Goal: Task Accomplishment & Management: Manage account settings

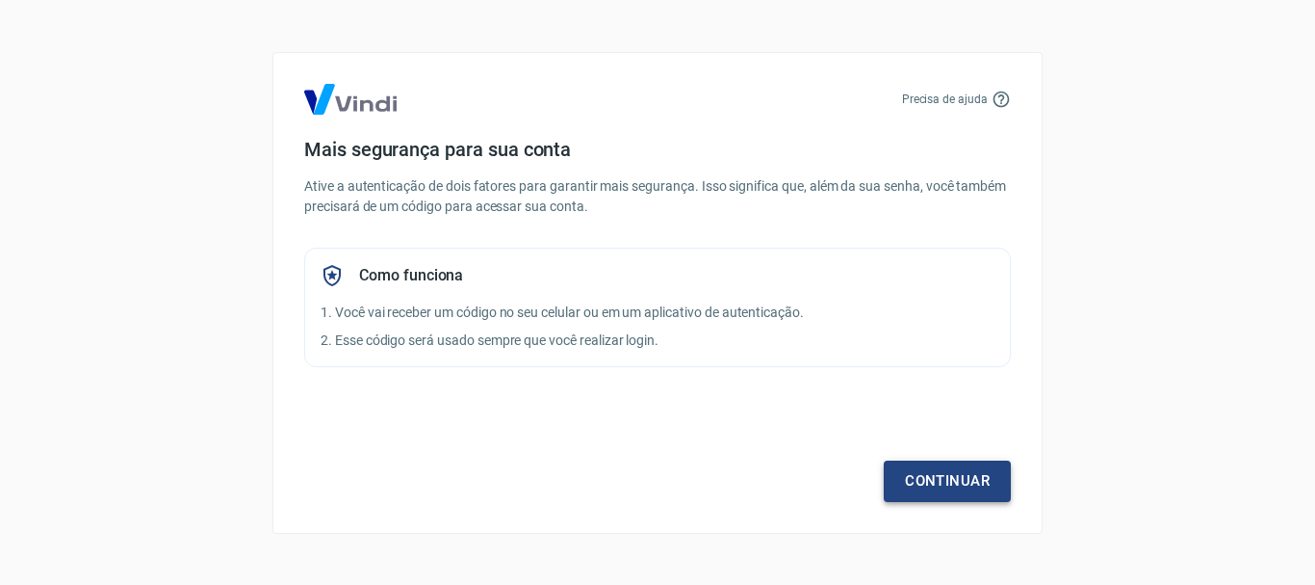
click at [944, 472] on link "Continuar" at bounding box center [947, 480] width 127 height 40
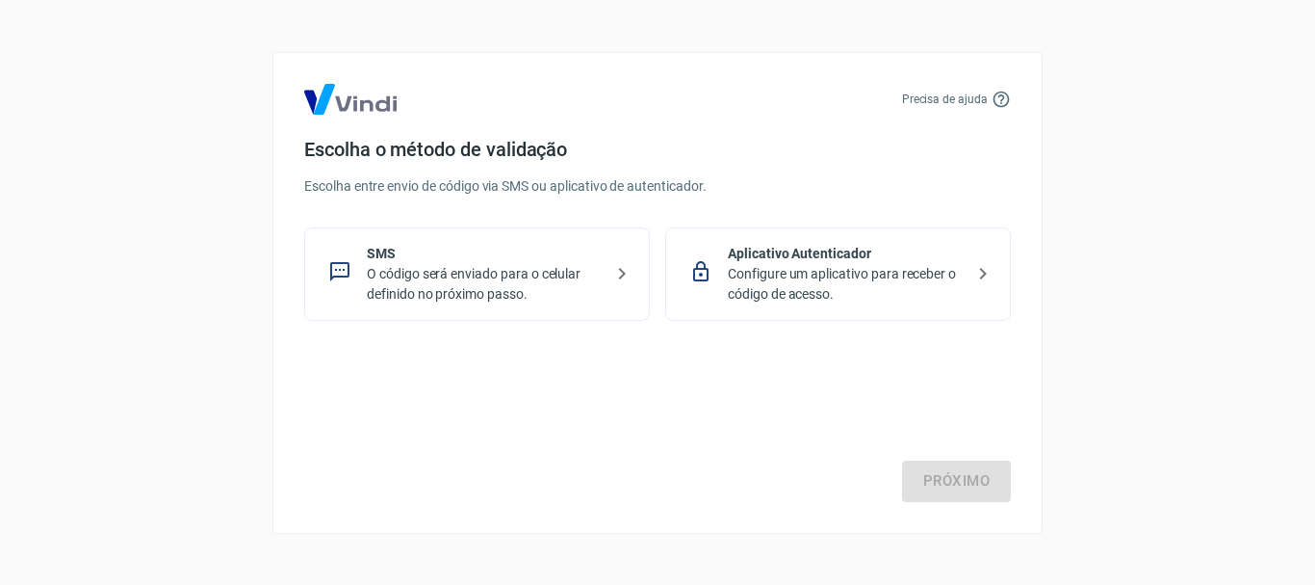
click at [552, 255] on p "SMS" at bounding box center [485, 254] width 236 height 20
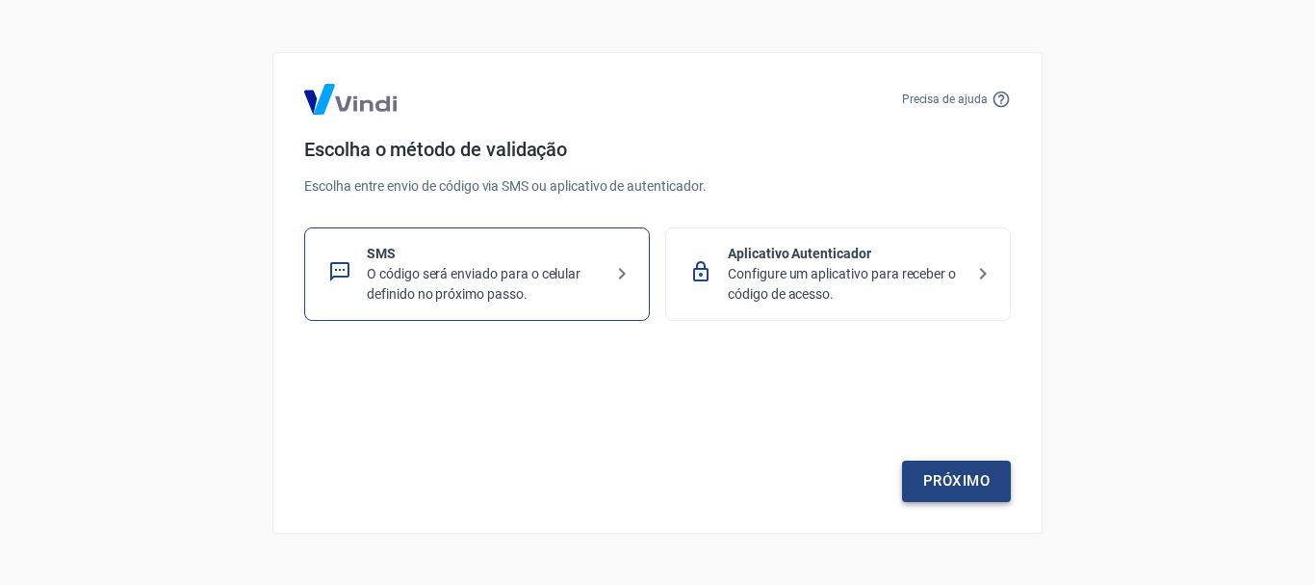
click at [976, 485] on link "Próximo" at bounding box center [956, 480] width 109 height 40
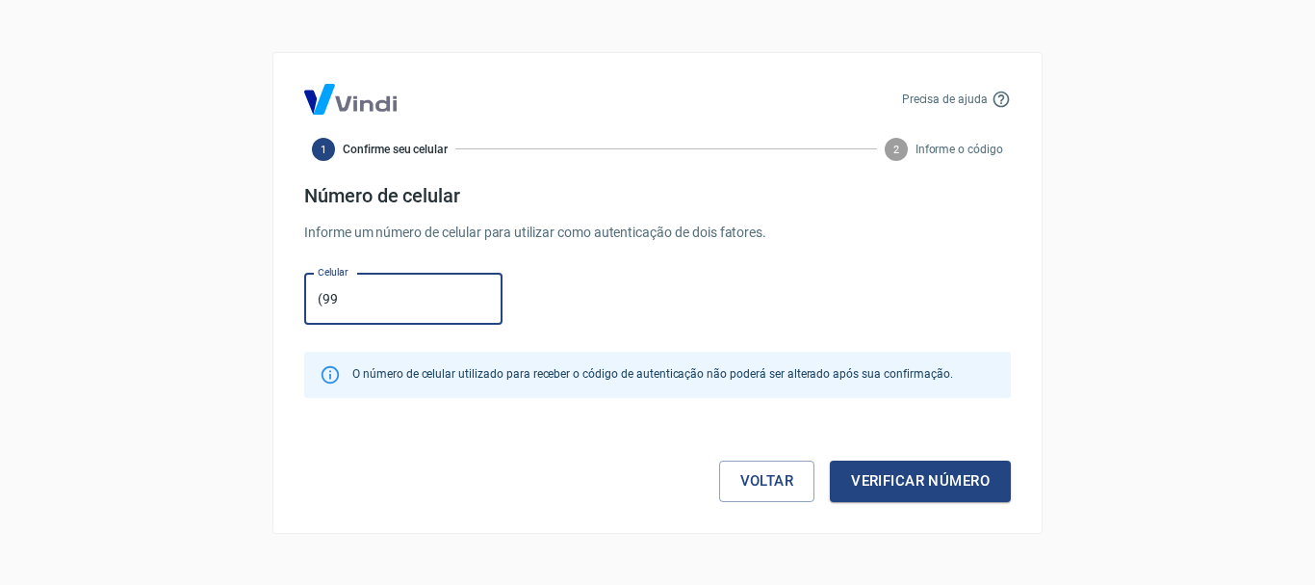
type input "(9"
type input "(21) 99739-4076"
click at [958, 487] on button "Verificar número" at bounding box center [920, 480] width 181 height 40
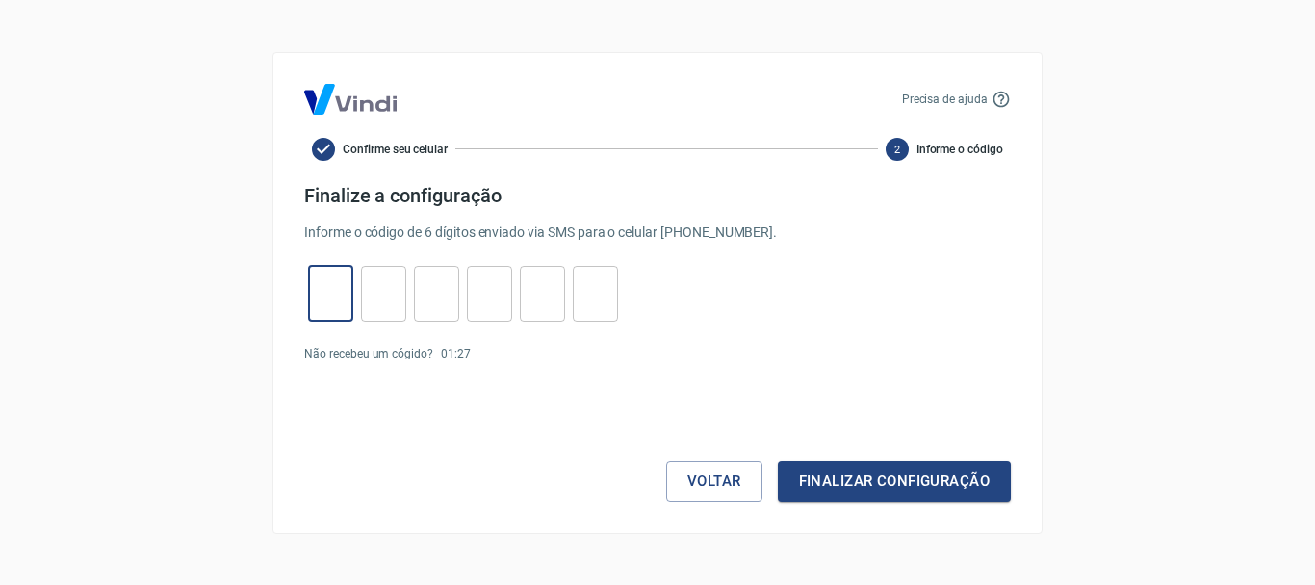
click at [342, 294] on input "tel" at bounding box center [330, 293] width 45 height 41
type input "3"
type input "1"
type input "0"
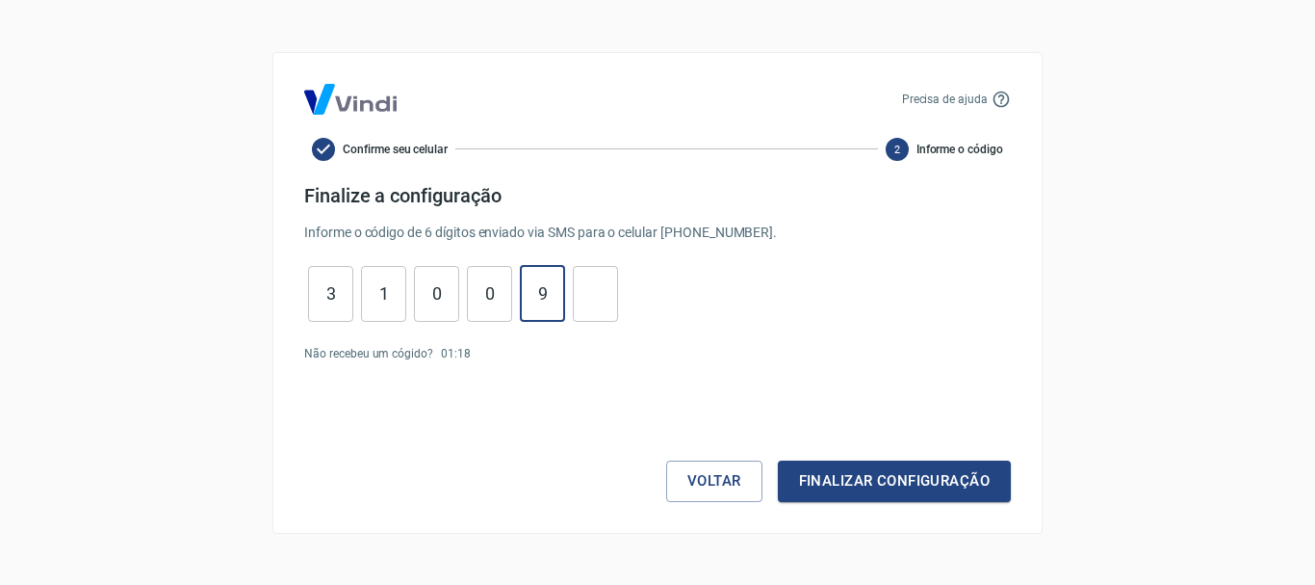
type input "9"
type input "0"
click at [852, 477] on button "Finalizar configuração" at bounding box center [894, 480] width 233 height 40
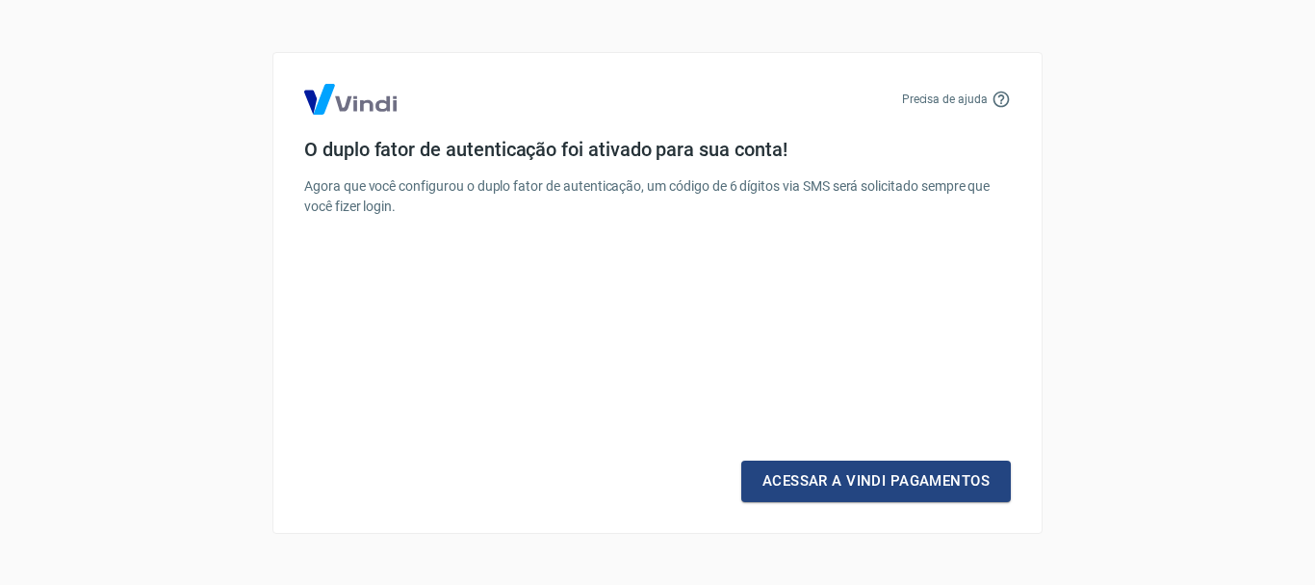
click at [852, 477] on link "Acessar a Vindi Pagamentos" at bounding box center [876, 480] width 270 height 40
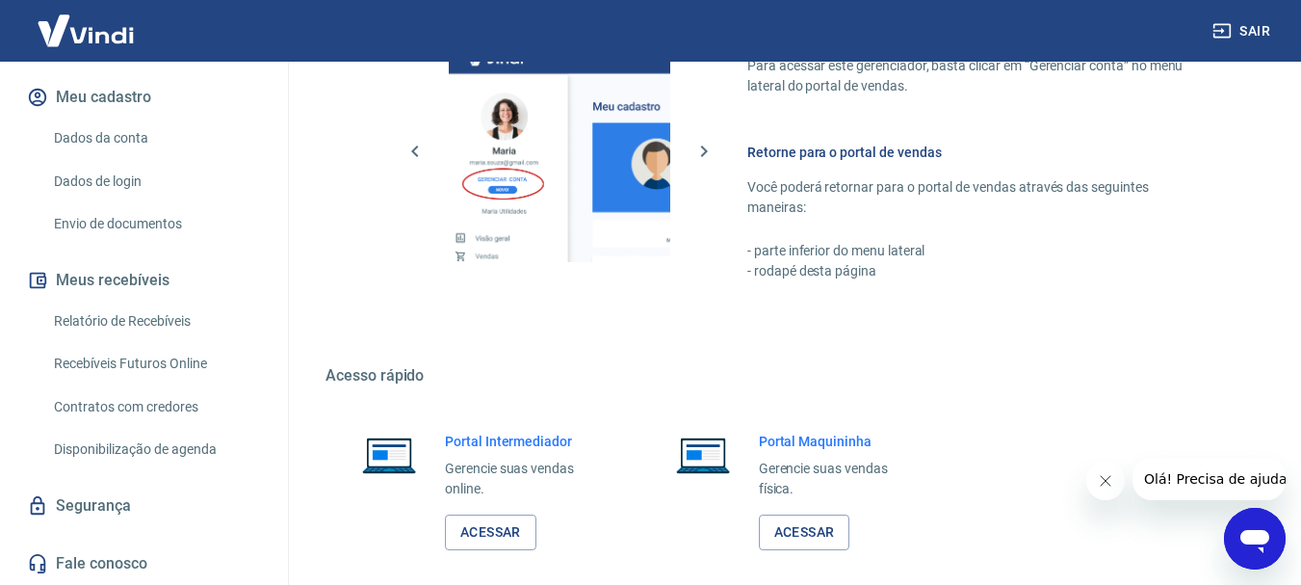
scroll to position [1250, 0]
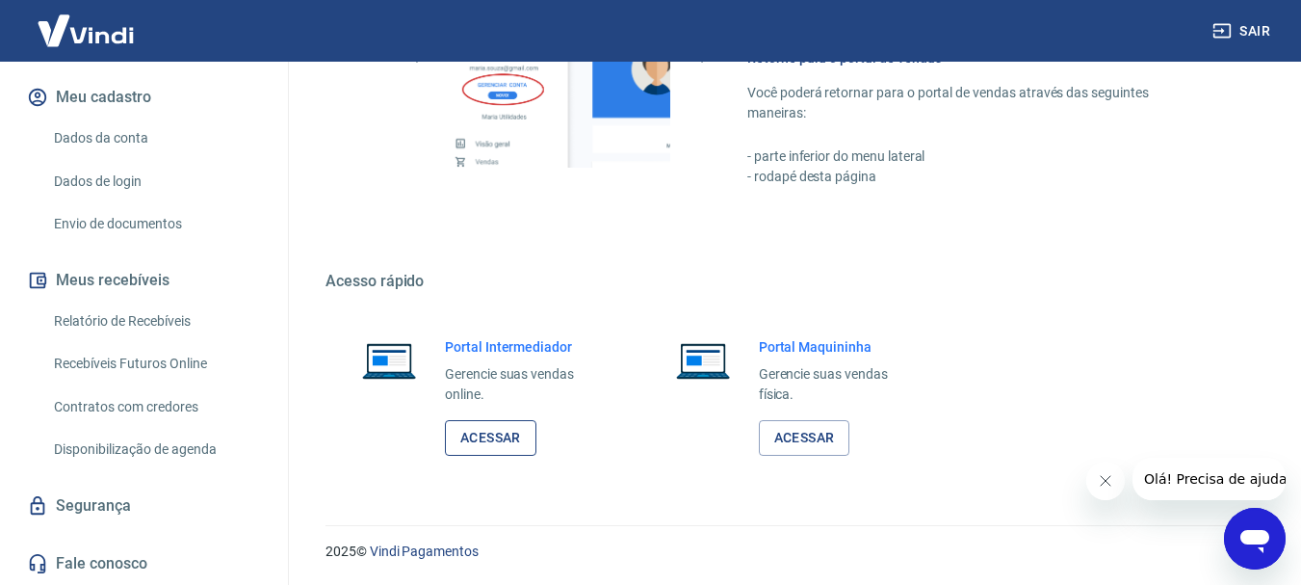
click at [501, 435] on link "Acessar" at bounding box center [490, 438] width 91 height 36
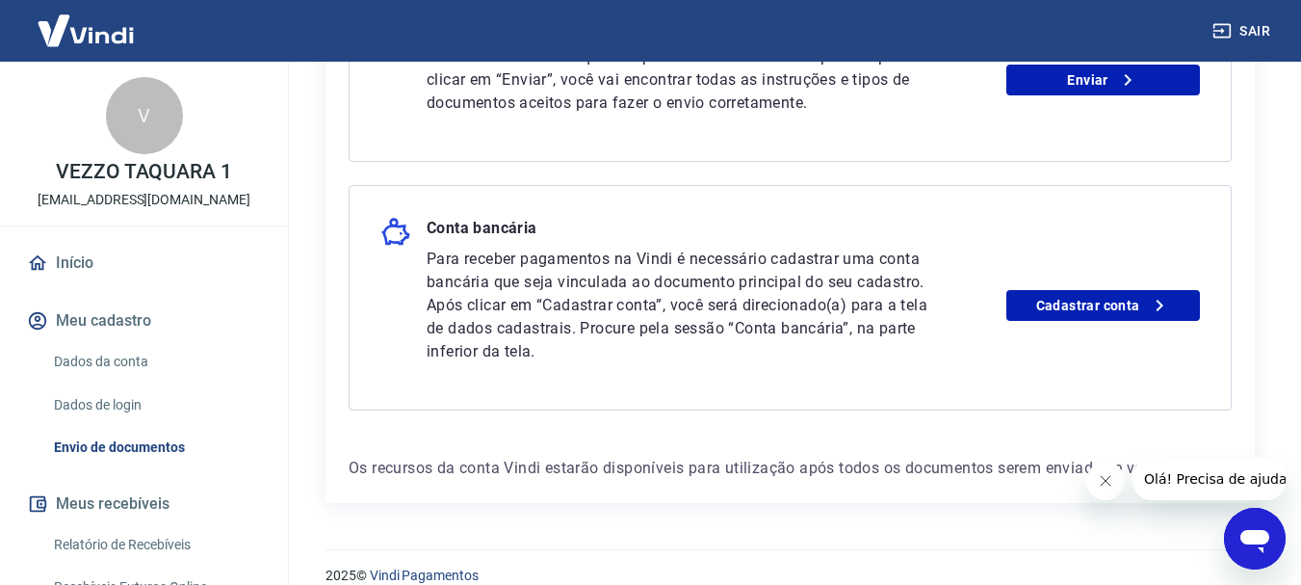
scroll to position [1156, 0]
